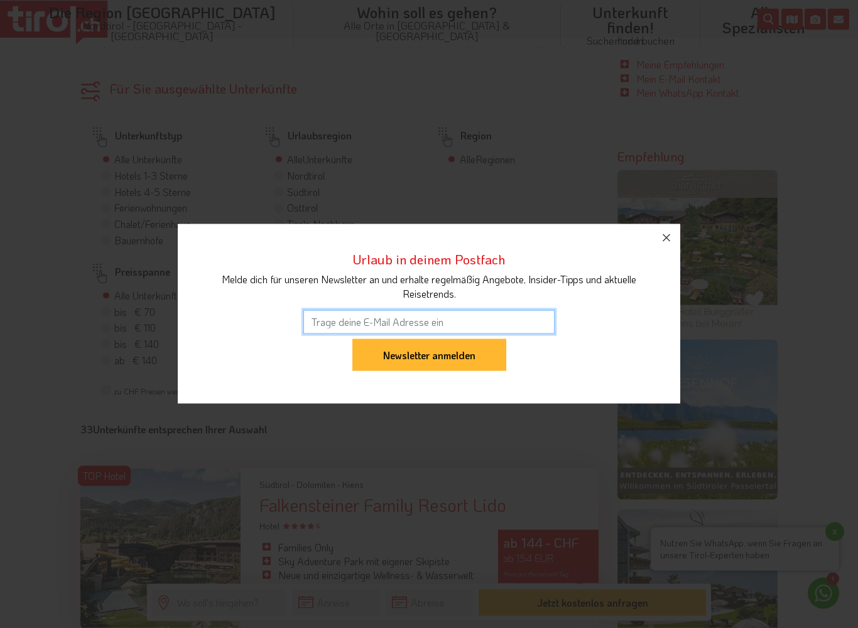
scroll to position [846, 0]
click at [666, 237] on icon "button" at bounding box center [667, 238] width 8 height 8
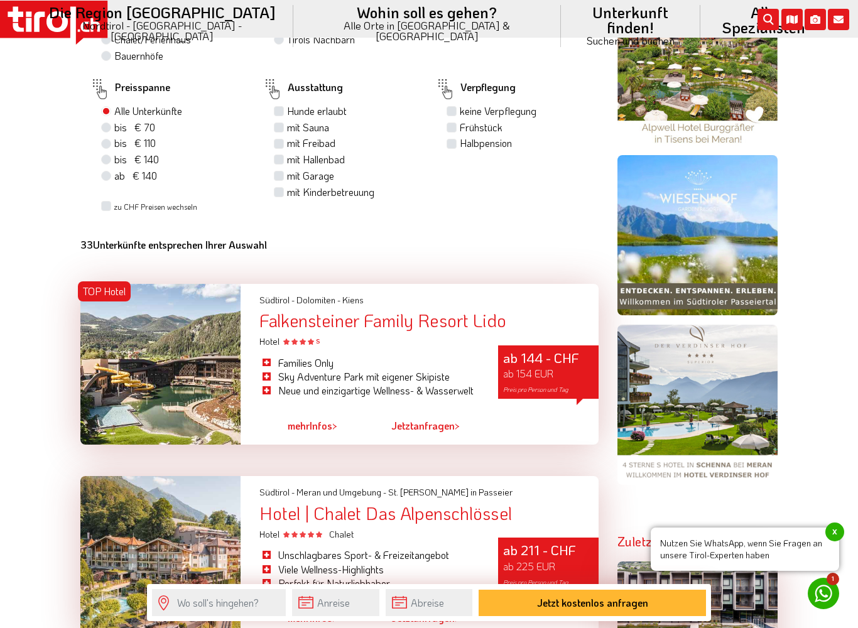
scroll to position [1036, 0]
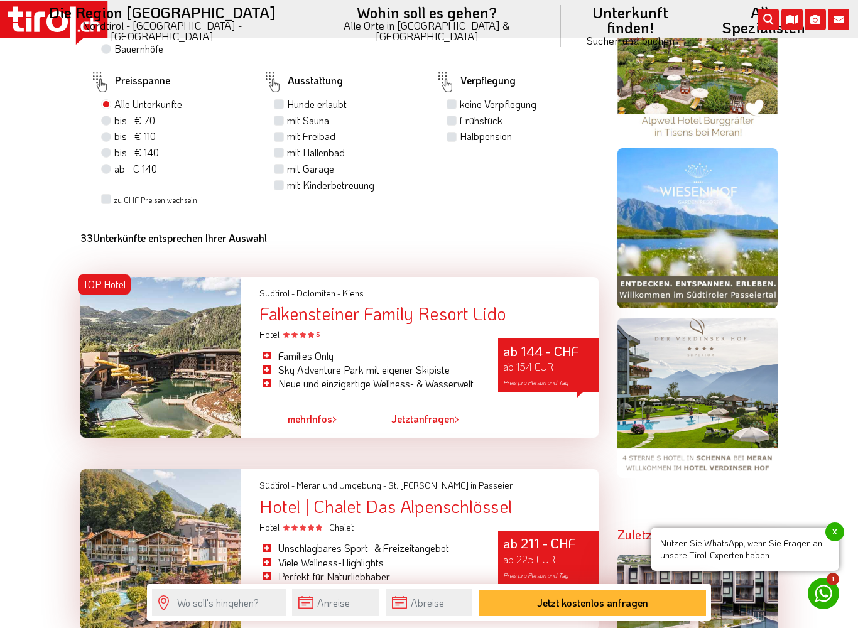
click at [211, 415] on div at bounding box center [160, 357] width 160 height 161
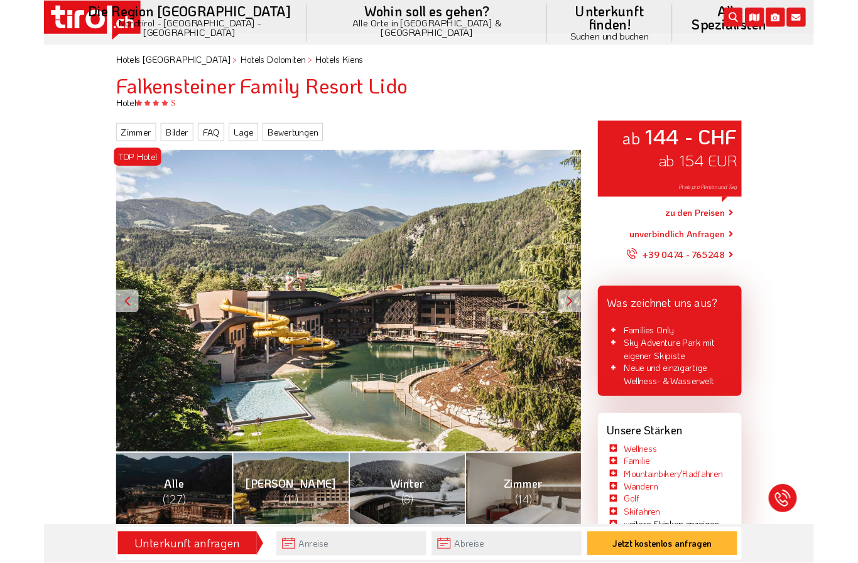
scroll to position [131, 0]
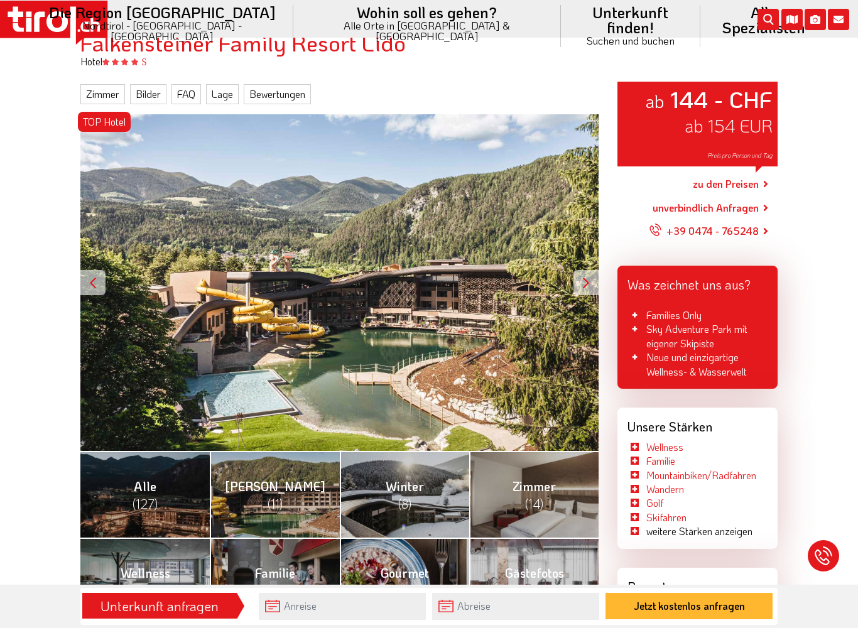
click at [509, 391] on div "TOP Hotel ab 144 - CHF ab 154 EUR Preis pro Person und Tag" at bounding box center [339, 282] width 518 height 337
click at [503, 397] on div "TOP Hotel ab 144 - CHF ab 154 EUR Preis pro Person und Tag" at bounding box center [339, 282] width 518 height 337
click at [147, 502] on span "(127)" at bounding box center [145, 504] width 25 height 16
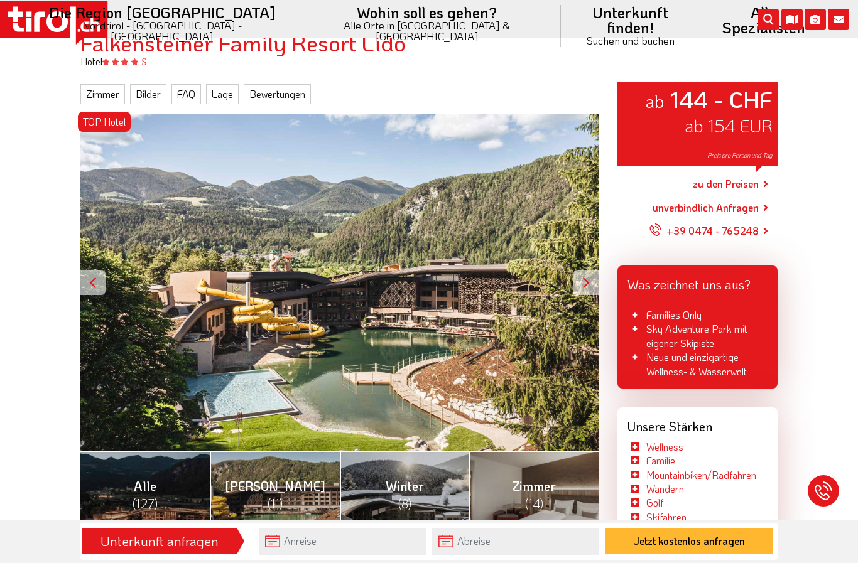
scroll to position [163, 0]
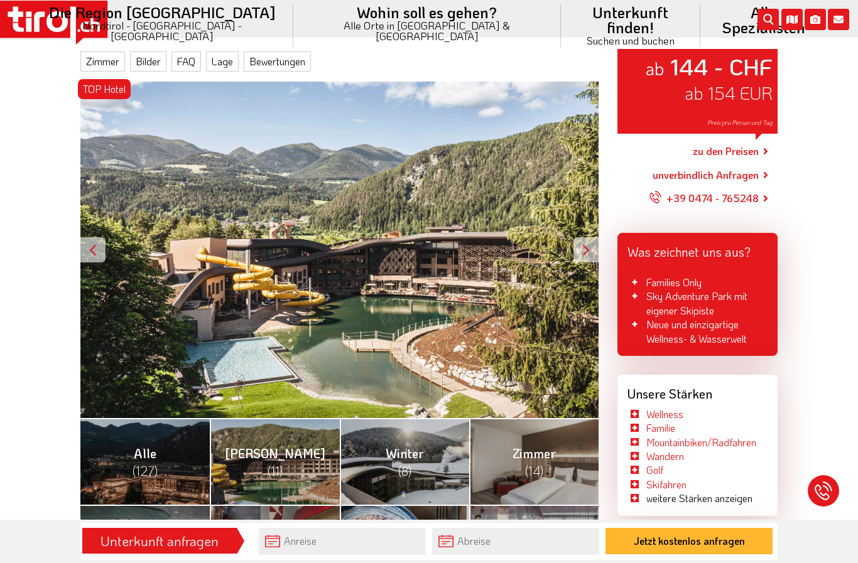
click at [163, 465] on link "Alle (127)" at bounding box center [144, 461] width 129 height 87
click at [286, 462] on link "[PERSON_NAME] (11)" at bounding box center [274, 461] width 129 height 87
click at [583, 251] on div at bounding box center [585, 249] width 25 height 25
